Goal: Task Accomplishment & Management: Manage account settings

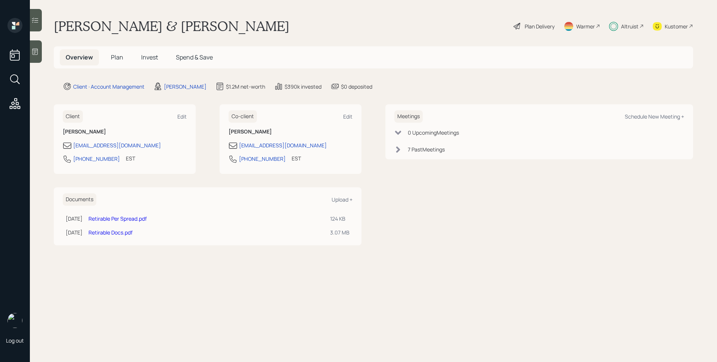
click at [124, 55] on h5 "Plan" at bounding box center [117, 57] width 24 height 16
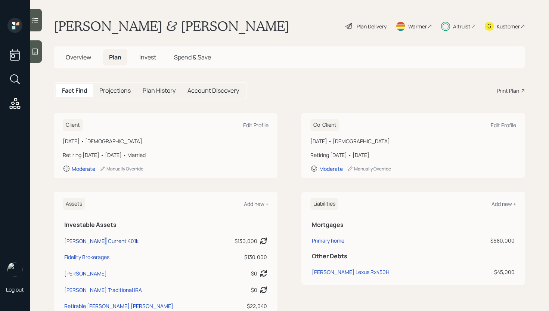
click at [93, 237] on div "Keith's Current 401k" at bounding box center [101, 241] width 74 height 8
select select "company_sponsored"
select select "balanced"
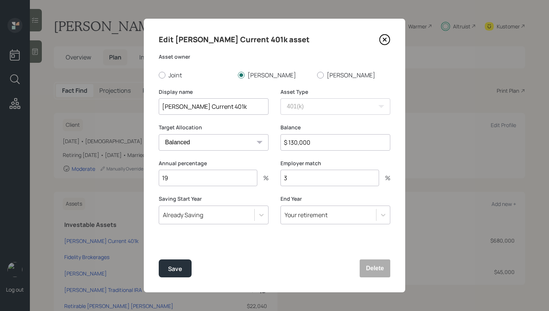
click at [312, 139] on input "$ 130,000" at bounding box center [336, 142] width 110 height 16
type input "$ 200,700"
click at [174, 259] on div "Edit Keith's Current 401k asset Asset owner Joint Keith Eileen Display name Kei…" at bounding box center [275, 156] width 262 height 274
click at [176, 260] on button "Save" at bounding box center [175, 268] width 33 height 18
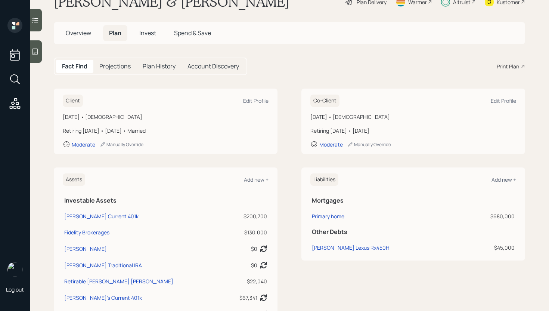
scroll to position [31, 0]
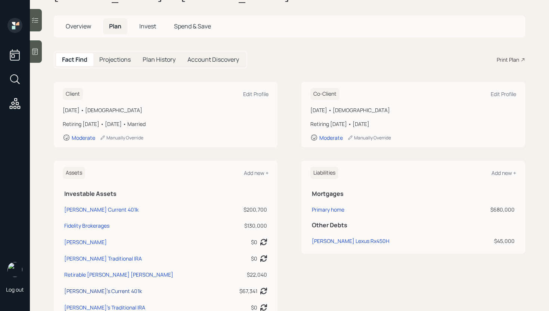
click at [99, 292] on div "Eileen's Current 401k" at bounding box center [103, 291] width 78 height 8
select select "company_sponsored"
select select "balanced"
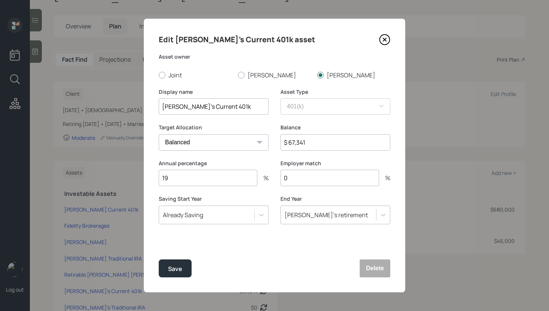
click at [293, 142] on input "$ 67,341" at bounding box center [336, 142] width 110 height 16
type input "$ 113,000"
click at [179, 266] on div "Save" at bounding box center [175, 269] width 14 height 10
